Goal: Task Accomplishment & Management: Complete application form

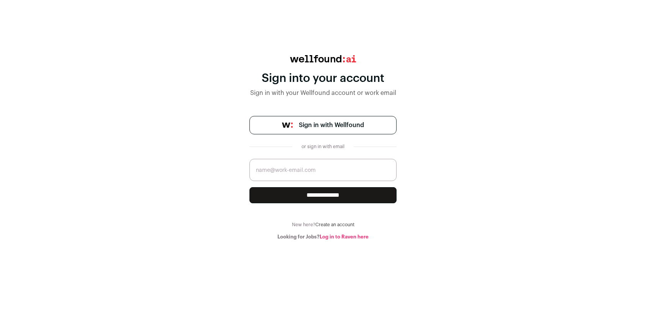
click at [343, 129] on span "Sign in with Wellfound" at bounding box center [331, 125] width 65 height 9
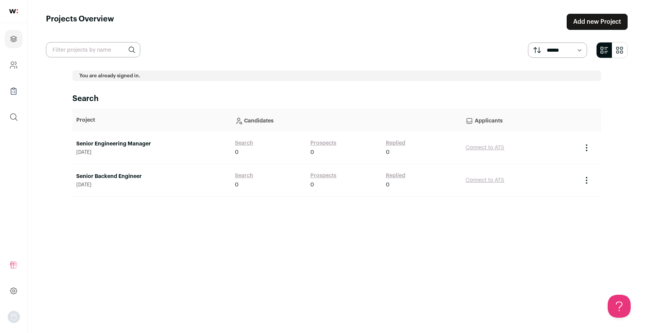
click at [132, 144] on link "Senior Engineering Manager" at bounding box center [151, 144] width 151 height 8
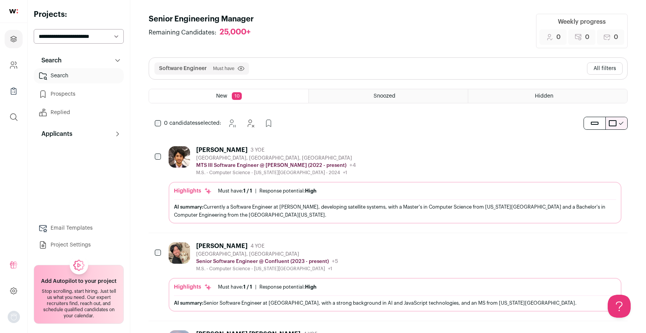
click at [385, 97] on span "Snoozed" at bounding box center [384, 95] width 22 height 5
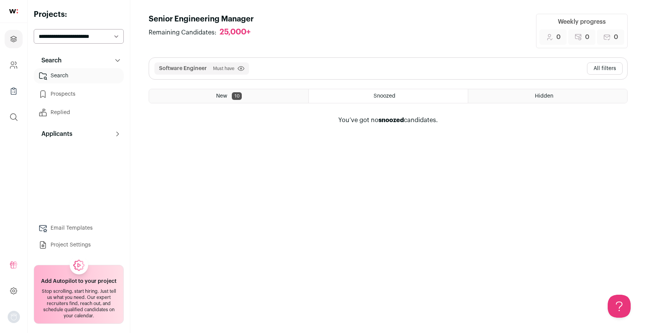
click at [521, 91] on div "Hidden" at bounding box center [547, 96] width 159 height 14
click at [199, 91] on div "New 10" at bounding box center [228, 96] width 159 height 14
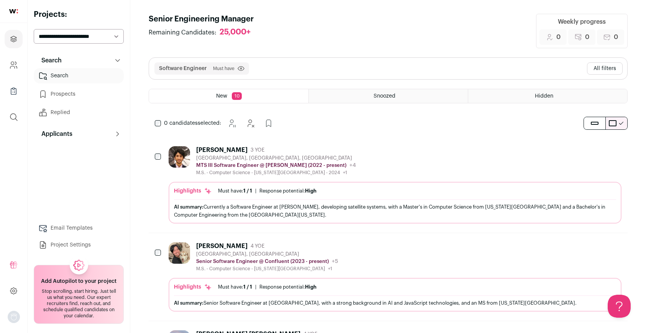
click at [238, 146] on div "Farhan Nadeem" at bounding box center [221, 150] width 51 height 8
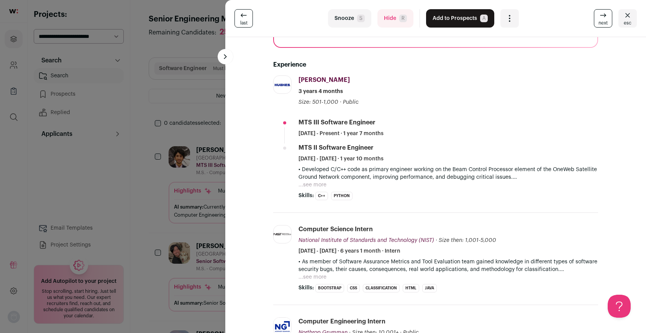
scroll to position [108, 0]
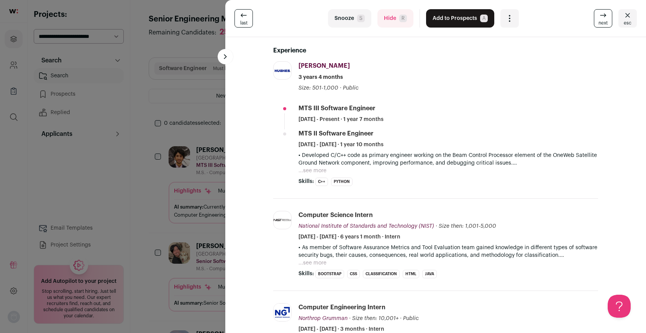
click at [144, 62] on div "last Snooze S Hide R Add to Prospects A Are you sure? Farhan Nadeem is already …" at bounding box center [323, 166] width 646 height 333
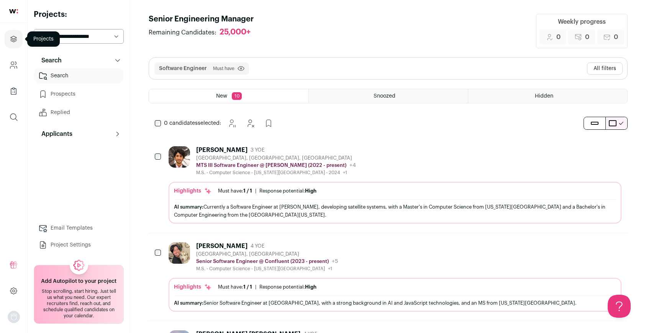
click at [13, 36] on icon "Projects" at bounding box center [14, 39] width 6 height 6
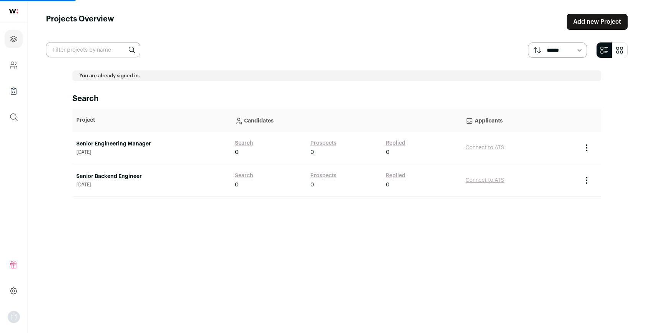
click at [604, 28] on link "Add new Project" at bounding box center [596, 22] width 61 height 16
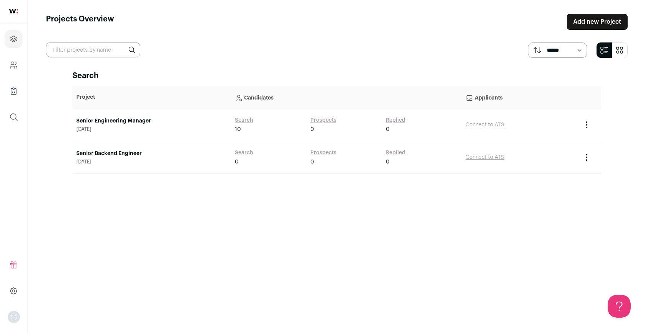
click at [590, 20] on link "Add new Project" at bounding box center [596, 22] width 61 height 16
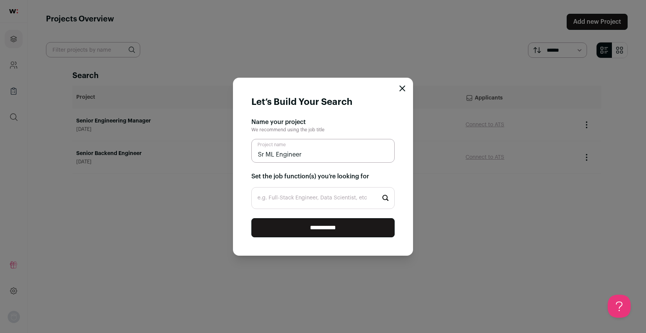
type input "Sr ML Engineer"
click at [334, 197] on input "e.g. Full-Stack Engineer, Data Scientist, etc" at bounding box center [322, 198] width 143 height 22
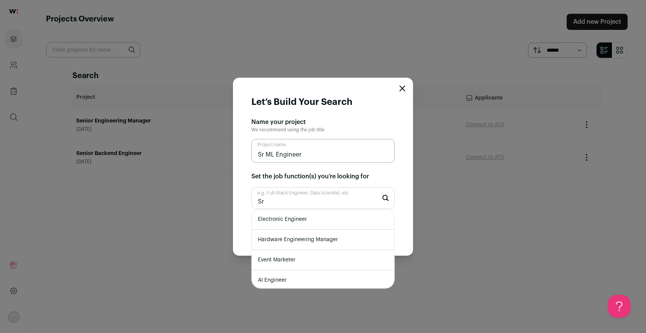
type input "S"
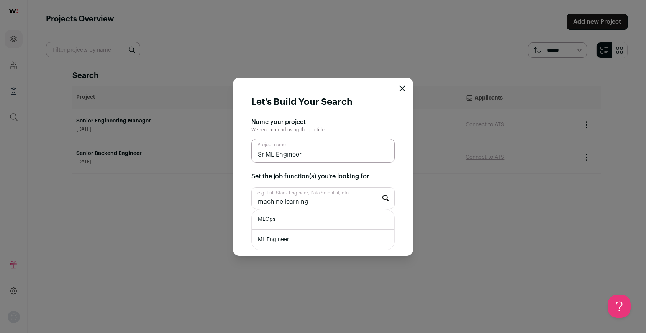
type input "machine learning"
click at [324, 238] on li "ML Engineer" at bounding box center [323, 240] width 142 height 20
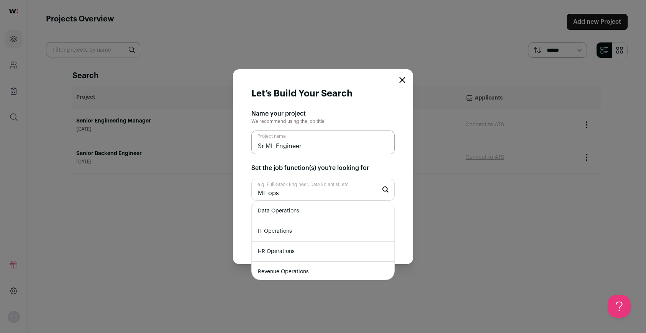
click at [310, 191] on input "ML ops" at bounding box center [322, 190] width 143 height 22
click at [305, 194] on input "data science" at bounding box center [322, 190] width 143 height 22
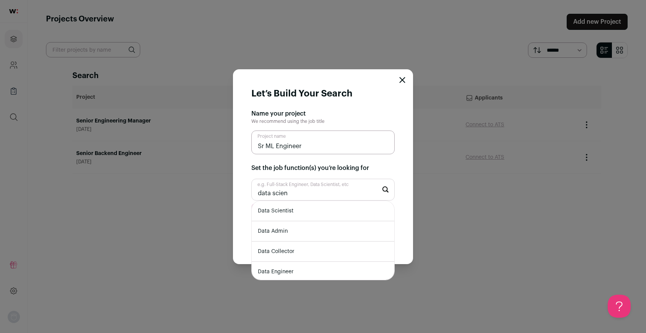
type input "data scien"
click at [298, 214] on li "Data Scientist" at bounding box center [323, 211] width 142 height 20
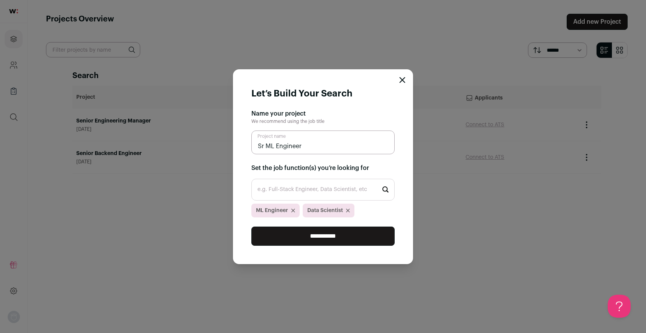
click at [302, 234] on input "**********" at bounding box center [322, 236] width 143 height 19
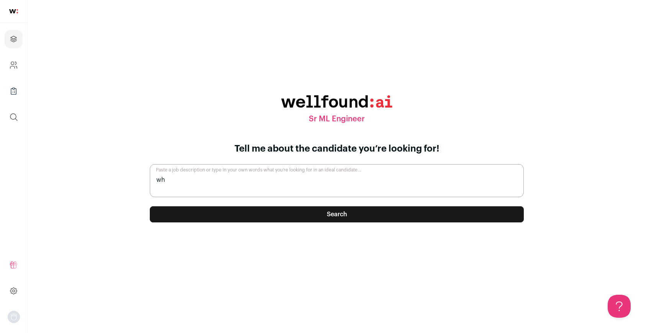
type textarea "w"
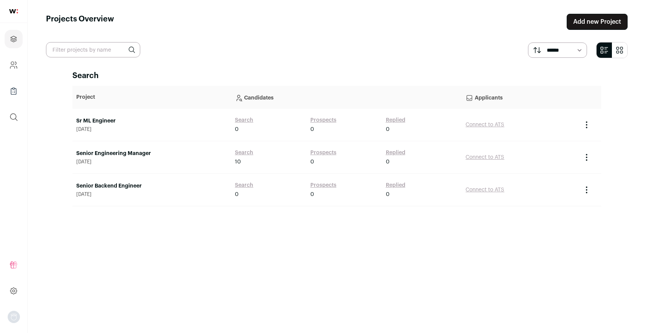
click at [587, 21] on link "Add new Project" at bounding box center [596, 22] width 61 height 16
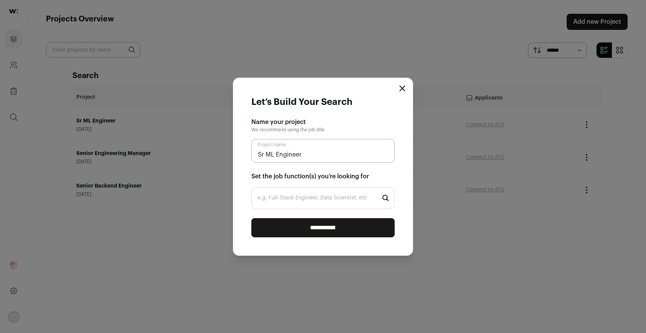
type input "Sr ML Engineer"
click at [290, 200] on input "e.g. Full-Stack Engineer, Data Scientist, etc" at bounding box center [322, 198] width 143 height 22
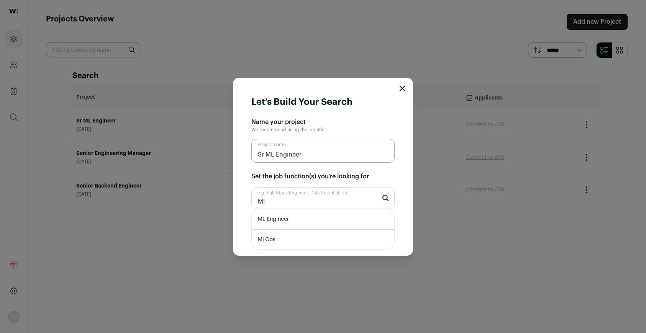
type input "Ml"
click at [276, 219] on li "ML Engineer" at bounding box center [323, 219] width 142 height 20
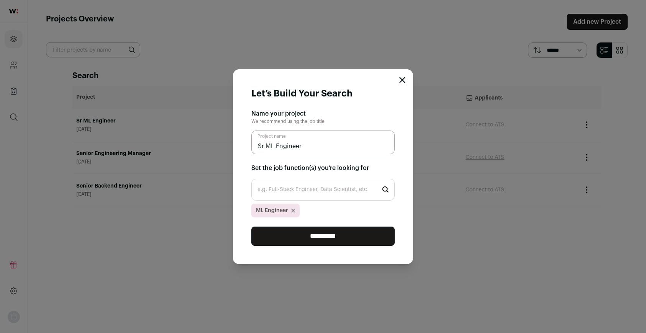
click at [288, 194] on input "e.g. Full-Stack Engineer, Data Scientist, etc" at bounding box center [322, 190] width 143 height 22
type input "l"
type input "ml"
click at [274, 209] on li "MLOps" at bounding box center [323, 211] width 142 height 20
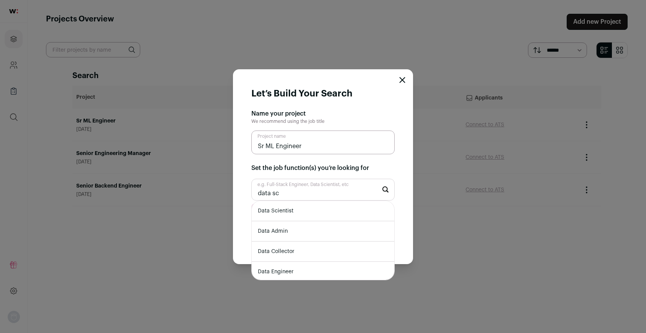
type input "data sc"
click at [288, 212] on li "Data Scientist" at bounding box center [323, 211] width 142 height 20
type input "data"
click at [306, 255] on li "Data Engineer" at bounding box center [323, 252] width 142 height 20
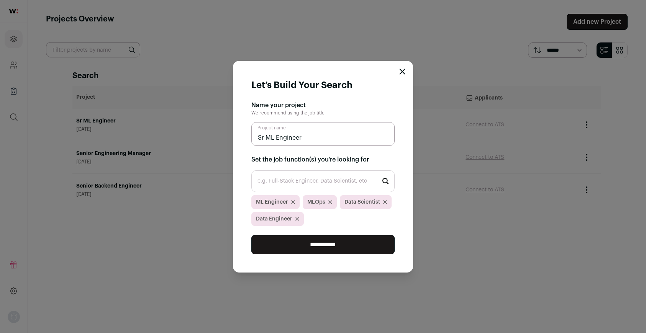
click at [308, 244] on input "**********" at bounding box center [322, 244] width 143 height 19
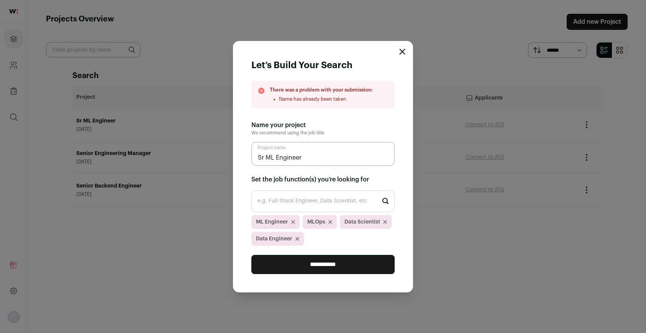
click at [312, 158] on input "Sr ML Engineer" at bounding box center [322, 154] width 143 height 24
type input "Sr ML Engineer 2"
click at [298, 267] on input "**********" at bounding box center [322, 264] width 143 height 19
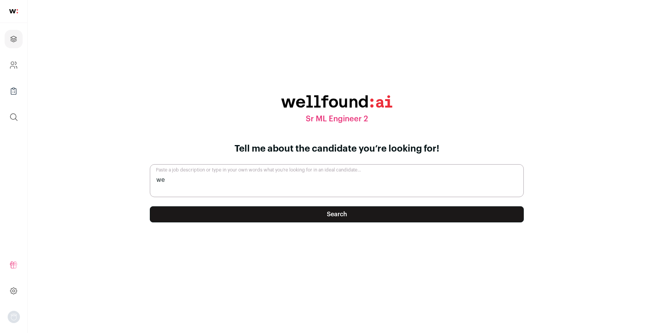
type textarea "w"
type textarea "W"
click at [328, 177] on textarea "Paste a job description or type in your own words what you’re looking for in an…" at bounding box center [337, 180] width 374 height 33
paste textarea "✨ Where do we hire from? Find out more about hiring at TestGorilla. Please note…"
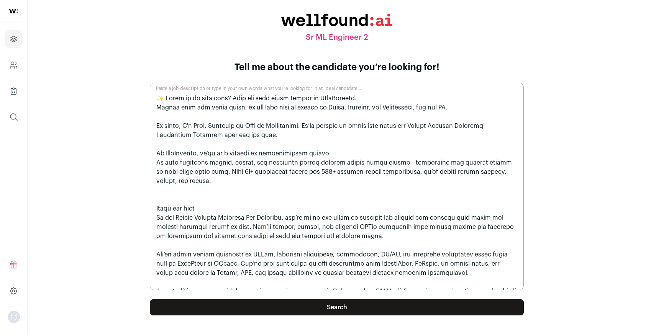
scroll to position [556, 0]
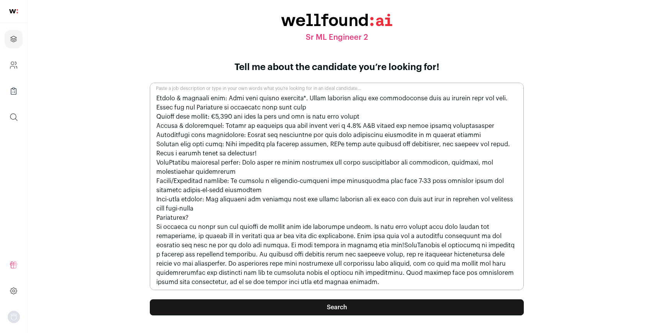
type textarea "✨ Where do we hire from? Find out more about hiring at TestGorilla. Please note…"
click at [339, 307] on button "Search" at bounding box center [337, 307] width 374 height 16
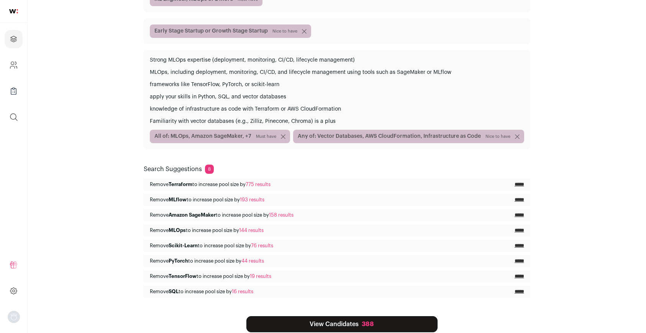
scroll to position [148, 0]
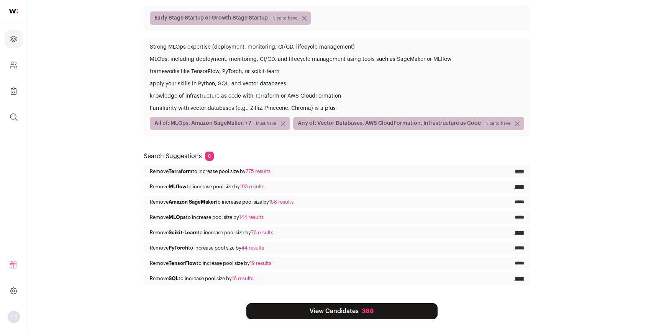
click at [326, 310] on link "View Candidates 388" at bounding box center [341, 311] width 191 height 16
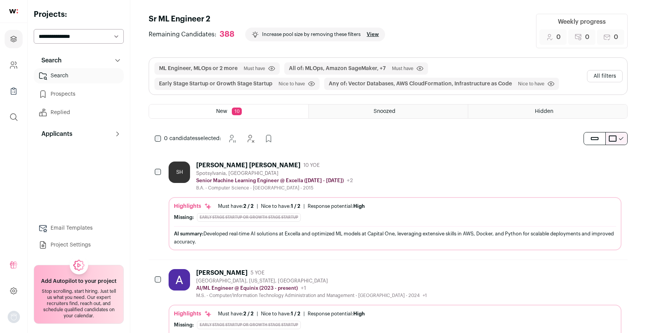
click at [372, 110] on div "Snoozed" at bounding box center [388, 112] width 159 height 14
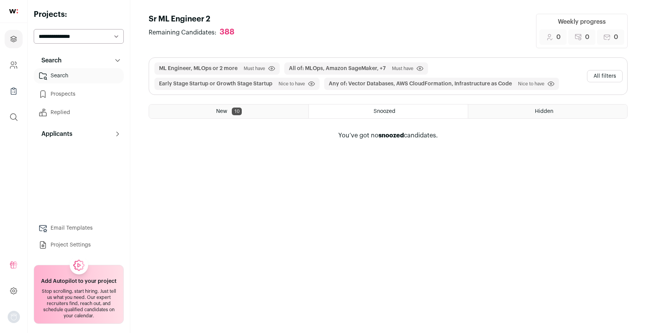
click at [540, 111] on span "Hidden" at bounding box center [544, 111] width 18 height 5
click at [240, 113] on span "10" at bounding box center [237, 112] width 10 height 8
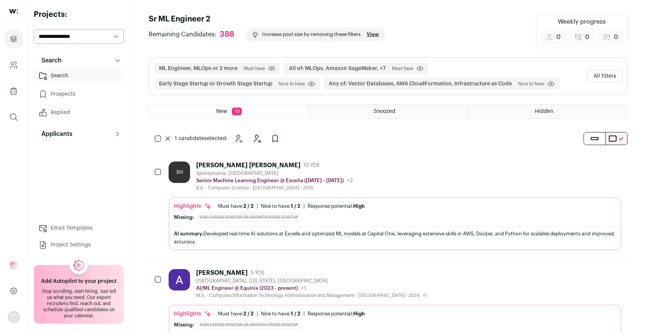
click at [595, 165] on icon "Hide" at bounding box center [593, 164] width 9 height 9
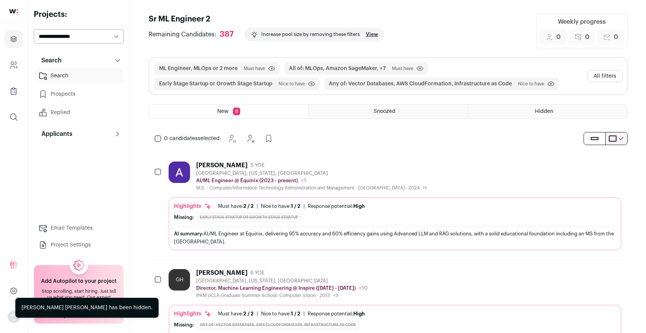
click at [534, 110] on div "Hidden" at bounding box center [547, 112] width 159 height 14
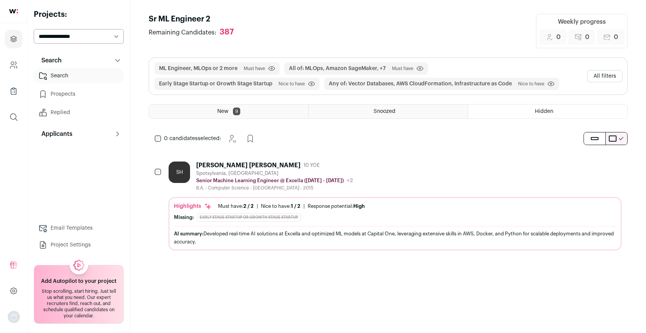
click at [255, 114] on div "New 9" at bounding box center [228, 112] width 159 height 14
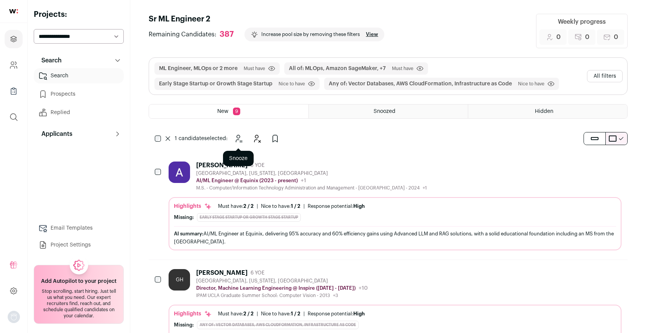
click at [237, 137] on icon "Snooze" at bounding box center [238, 136] width 3 height 3
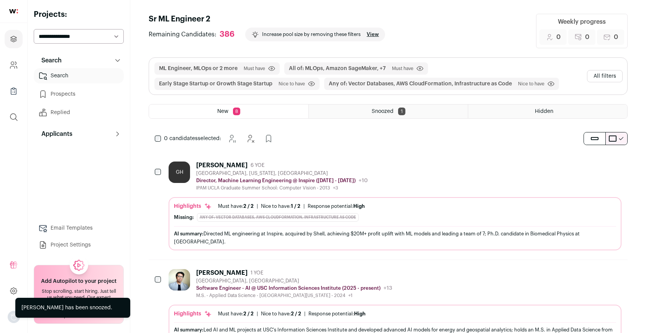
click at [391, 114] on div "Snoozed 1" at bounding box center [388, 112] width 159 height 14
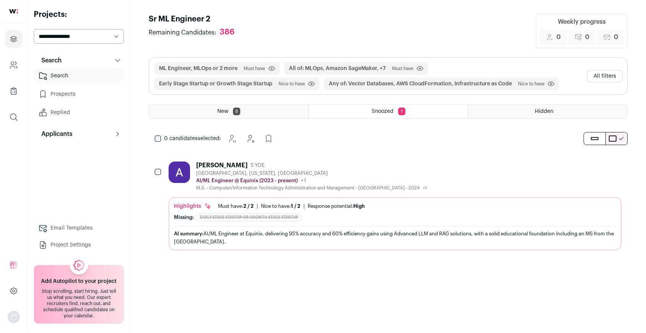
click at [274, 111] on div "New 8" at bounding box center [228, 112] width 159 height 14
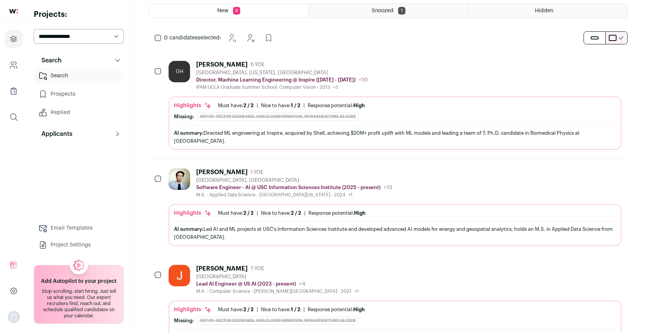
scroll to position [96, 0]
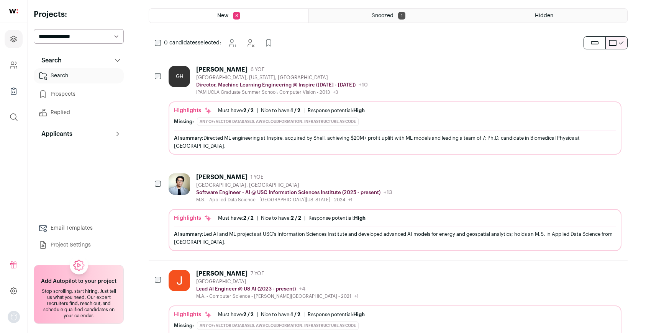
click at [254, 136] on div "AI summary: Directed ML engineering at Inspire, acquired by Shell, achieving $2…" at bounding box center [395, 142] width 442 height 16
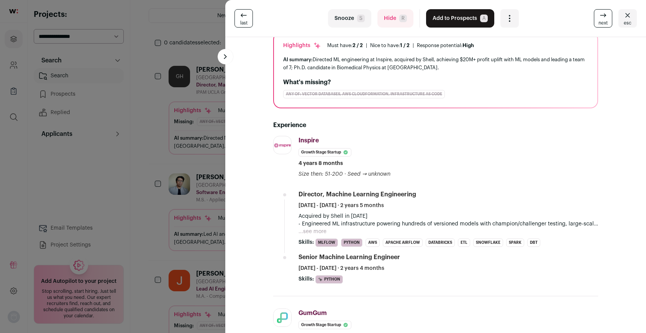
scroll to position [0, 0]
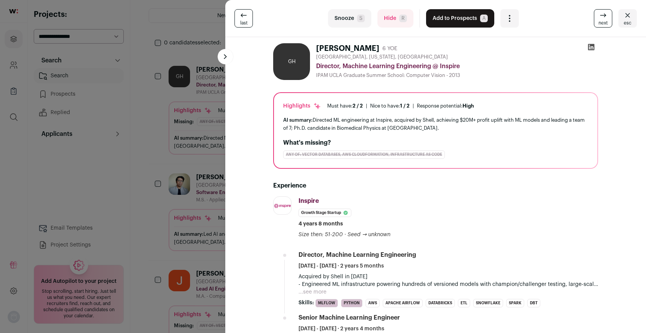
click at [592, 47] on icon at bounding box center [591, 47] width 7 height 7
click at [462, 18] on button "Add to Prospects A" at bounding box center [460, 18] width 68 height 18
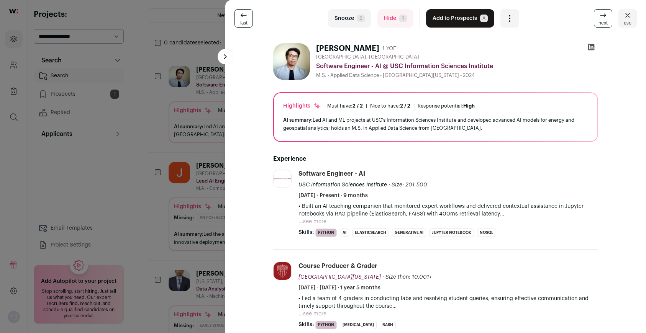
click at [629, 18] on icon "Close" at bounding box center [627, 15] width 9 height 9
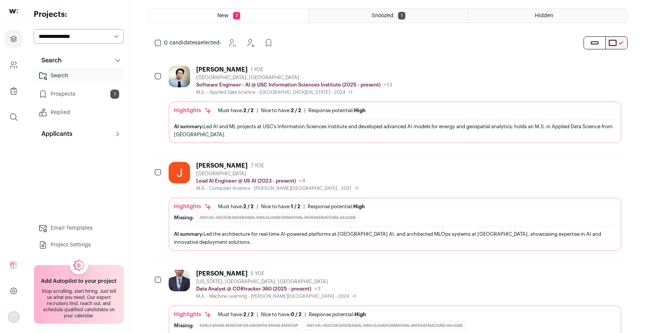
click at [364, 15] on div "Snoozed 1" at bounding box center [388, 16] width 159 height 14
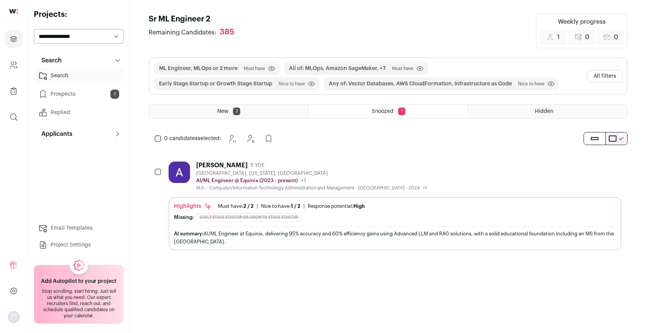
click at [75, 93] on link "Prospects 1" at bounding box center [79, 94] width 90 height 15
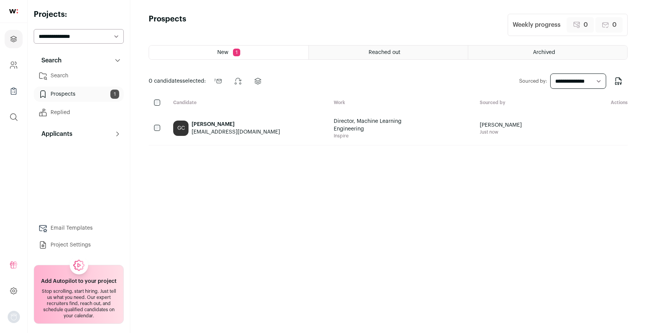
click at [353, 131] on span "Director, Machine Learning Engineering" at bounding box center [380, 125] width 92 height 15
click at [285, 133] on div "GC Gregory Chu gregoryhchu@gmail.com" at bounding box center [247, 128] width 160 height 34
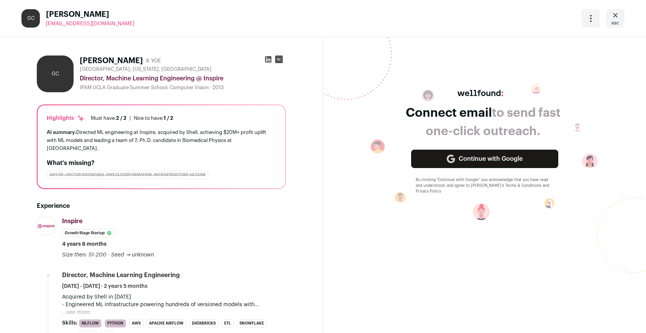
click at [615, 18] on icon "Close" at bounding box center [614, 15] width 9 height 9
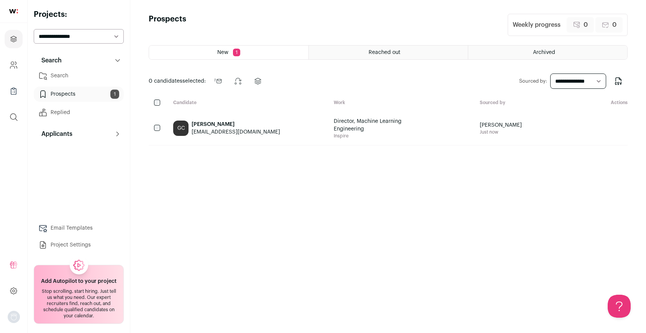
click at [66, 111] on link "Replied" at bounding box center [79, 112] width 90 height 15
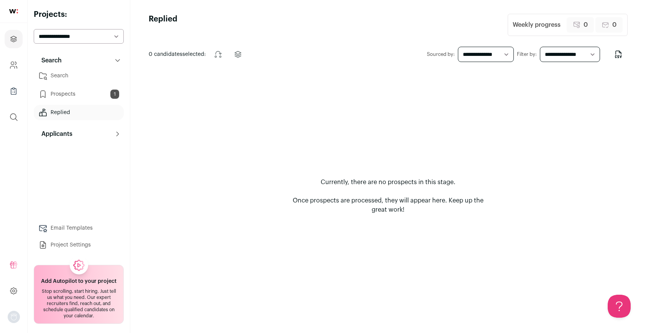
click at [77, 92] on link "Prospects 1" at bounding box center [79, 94] width 90 height 15
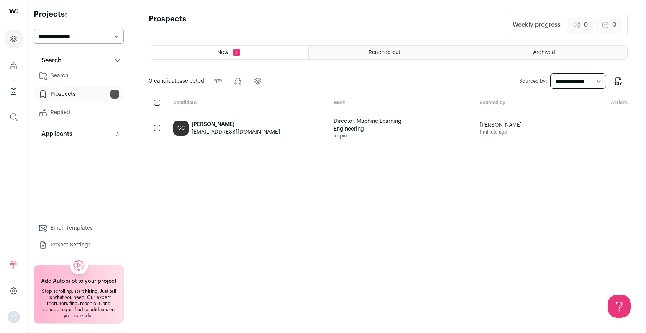
click at [71, 112] on link "Replied" at bounding box center [79, 112] width 90 height 15
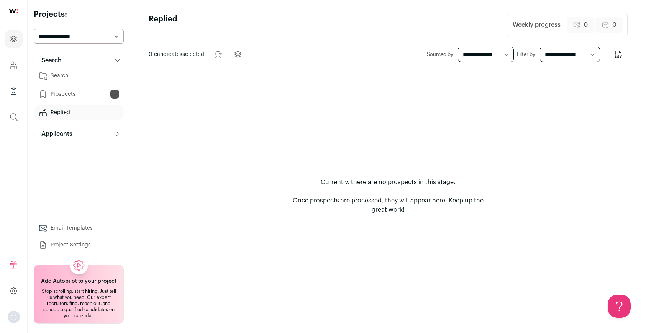
click at [81, 137] on button "Applicants" at bounding box center [79, 133] width 90 height 15
click at [72, 147] on link "Applicants" at bounding box center [79, 149] width 90 height 15
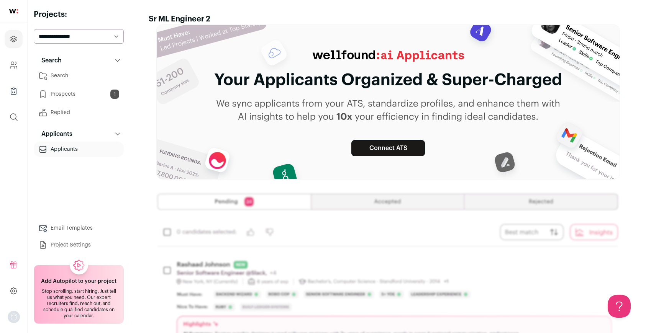
click at [89, 278] on h2 "Add Autopilot to your project" at bounding box center [78, 282] width 75 height 8
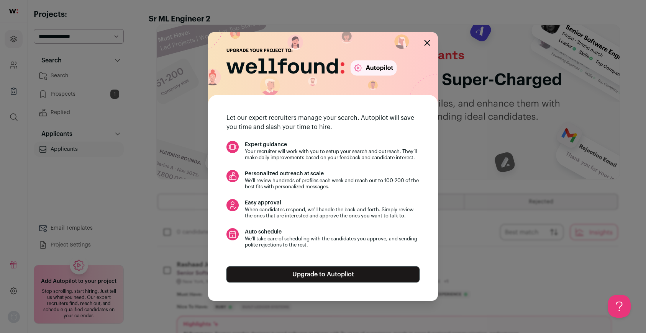
click at [426, 42] on icon "Close modal" at bounding box center [427, 42] width 5 height 5
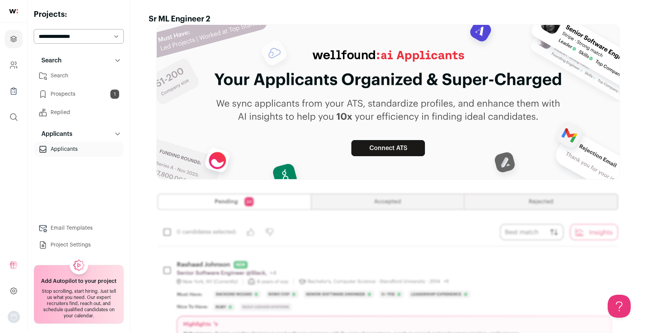
click at [65, 241] on link "Project Settings" at bounding box center [79, 244] width 90 height 15
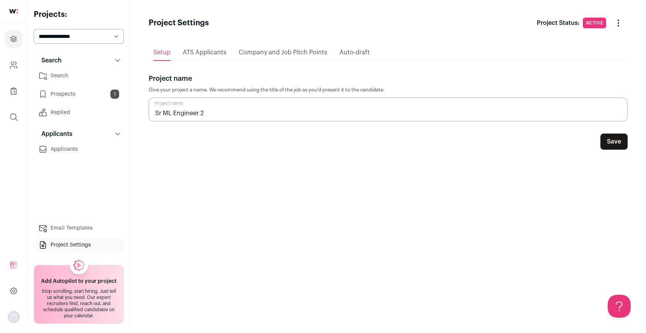
click at [212, 49] on span "ATS Applicants" at bounding box center [205, 52] width 44 height 6
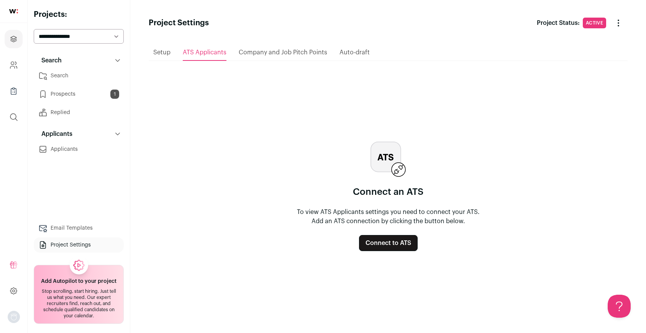
click at [260, 53] on span "Company and Job Pitch Points" at bounding box center [283, 52] width 88 height 6
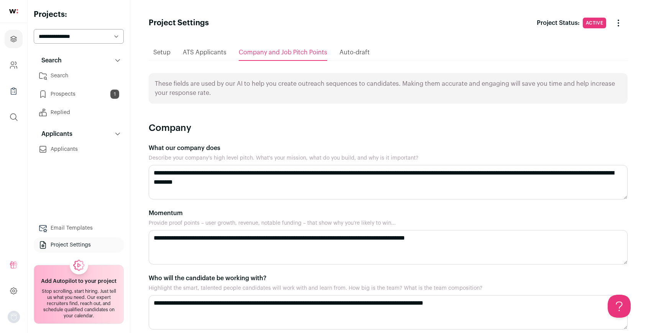
click at [350, 51] on span "Auto-draft" at bounding box center [354, 52] width 30 height 6
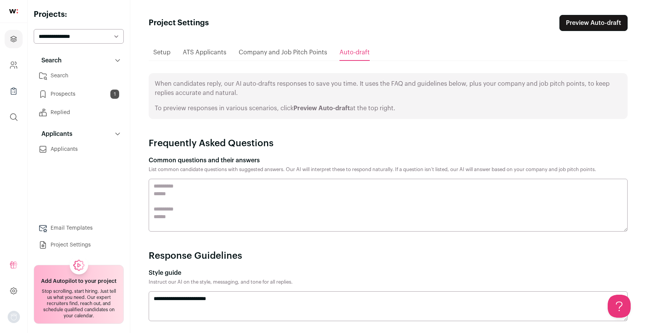
click at [95, 61] on button "Search" at bounding box center [79, 60] width 90 height 15
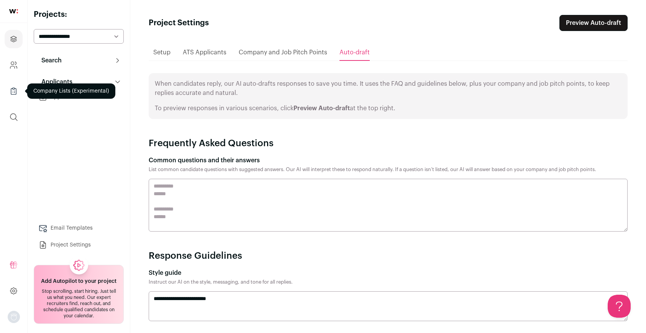
click at [14, 88] on icon "Company Lists" at bounding box center [13, 91] width 9 height 9
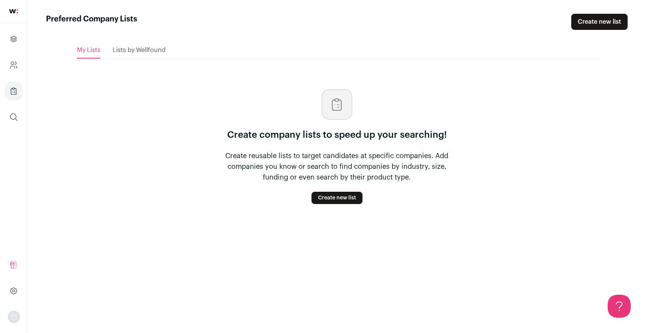
click at [153, 48] on span "Lists by Wellfound" at bounding box center [139, 50] width 53 height 6
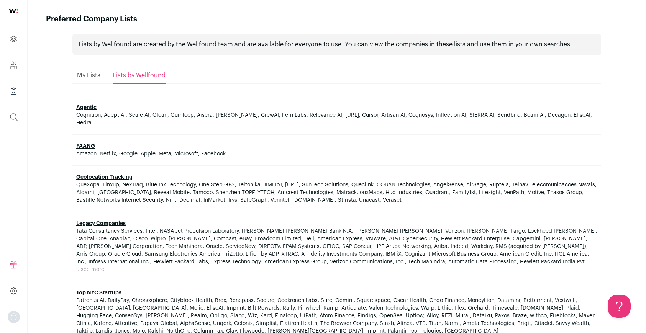
click at [82, 78] on span "My Lists" at bounding box center [88, 75] width 23 height 6
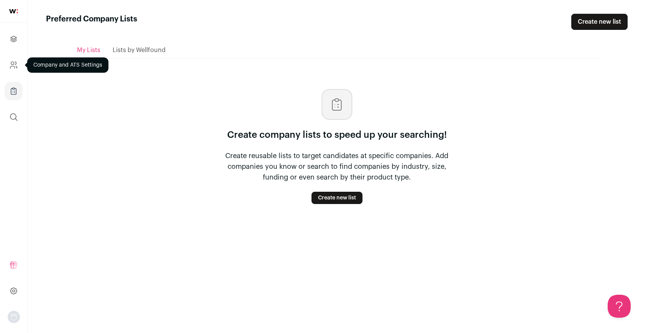
click at [13, 63] on icon "Company and ATS Settings" at bounding box center [13, 65] width 9 height 9
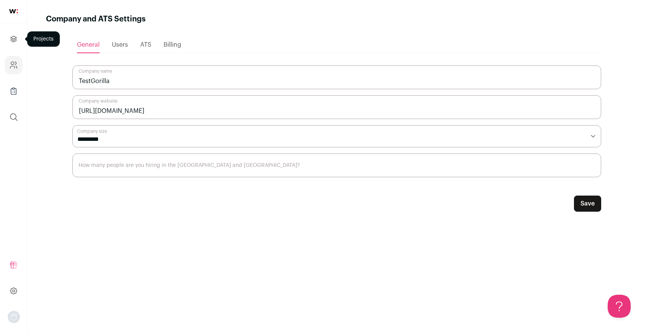
click at [15, 43] on icon "Projects" at bounding box center [13, 38] width 9 height 9
